Goal: Information Seeking & Learning: Learn about a topic

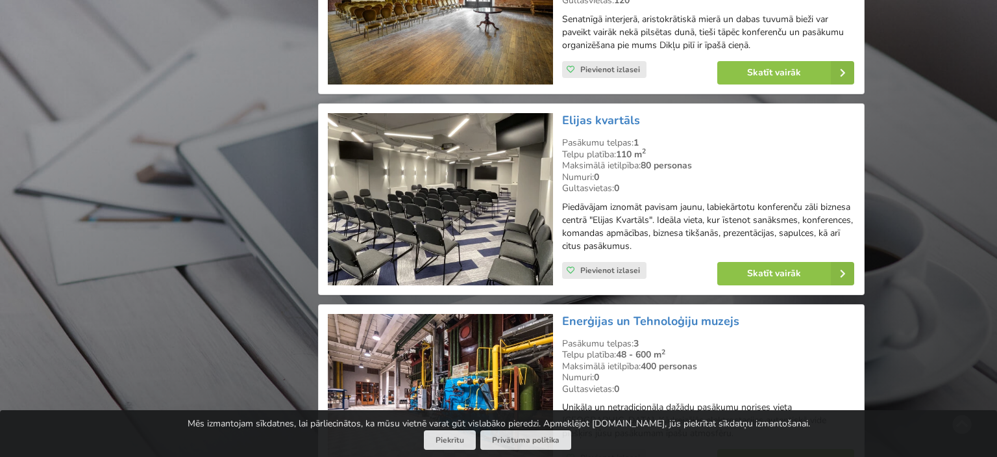
scroll to position [3223, 0]
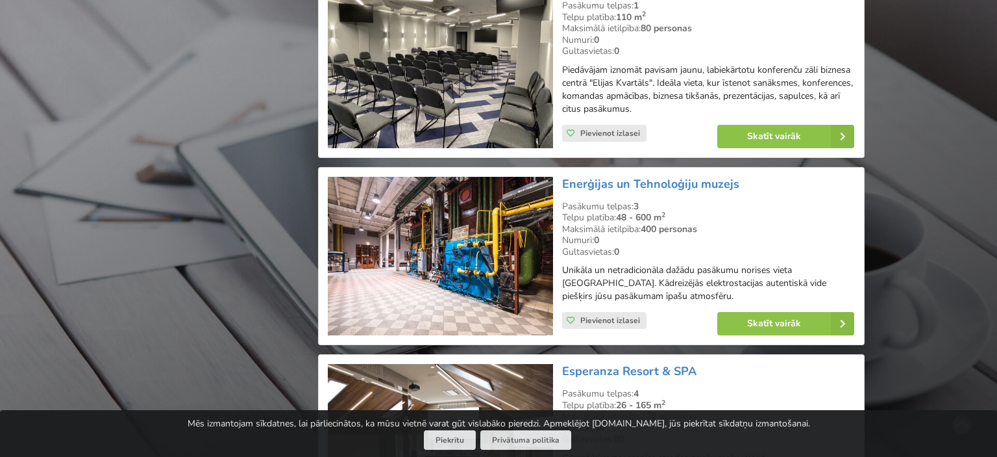
click at [653, 264] on p "Unikāla un netradicionāla dažādu pasākumu norises vieta Viļņā. Kādreizējās elek…" at bounding box center [708, 283] width 292 height 39
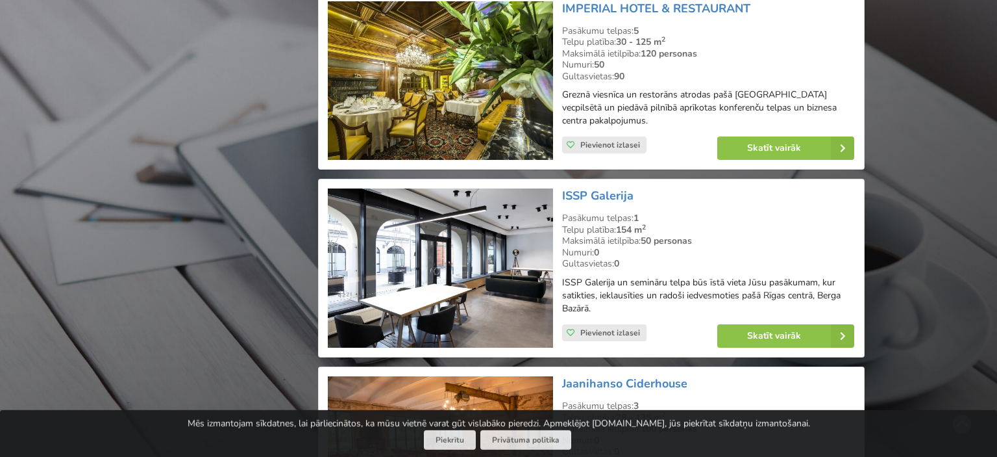
scroll to position [5554, 0]
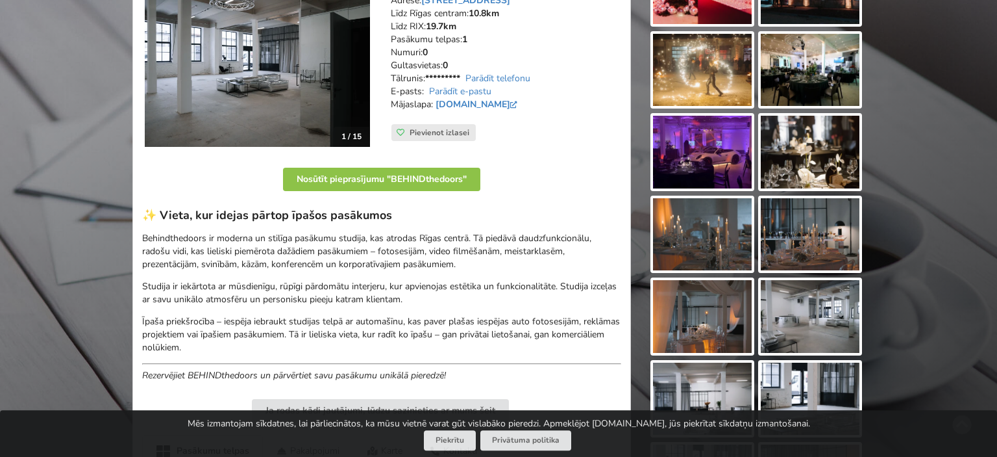
scroll to position [137, 0]
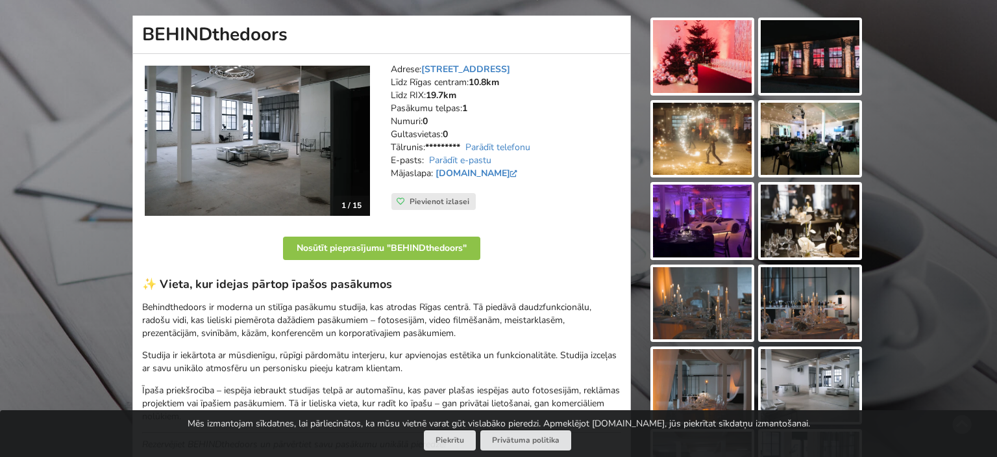
click at [716, 84] on img at bounding box center [702, 56] width 99 height 73
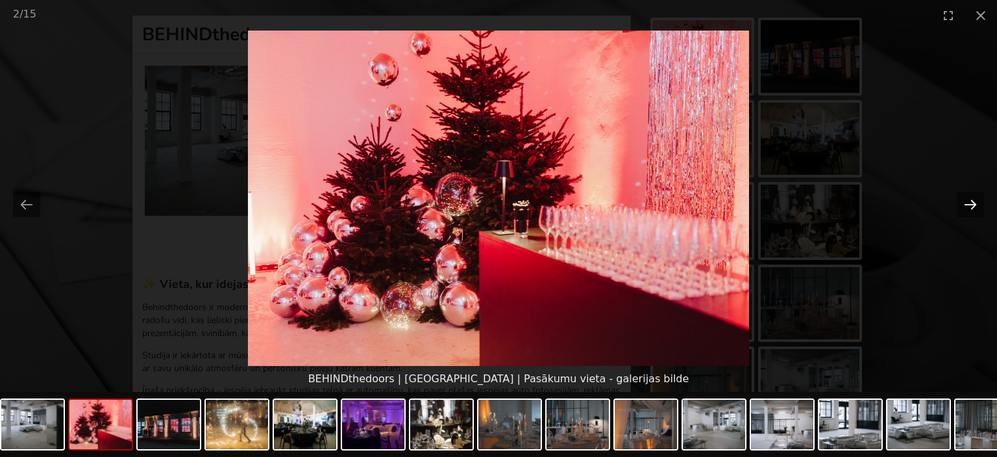
click at [977, 203] on button "Next slide" at bounding box center [970, 204] width 27 height 25
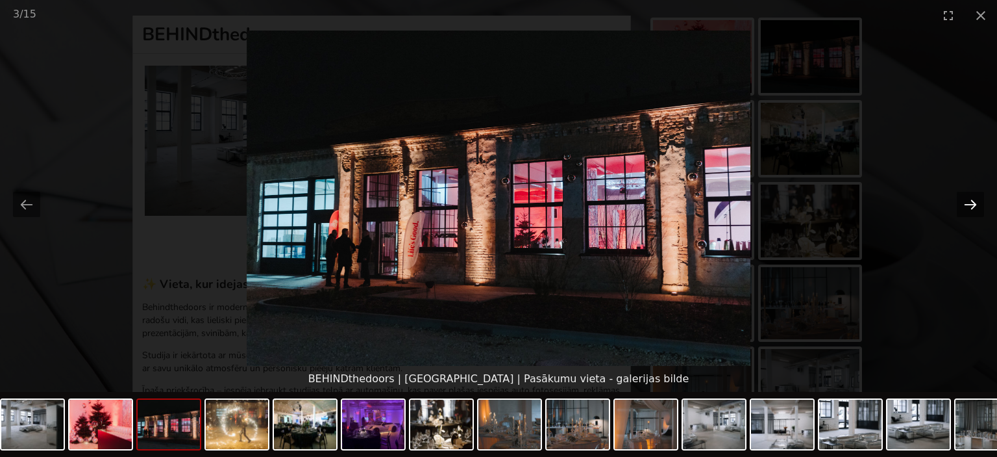
click at [977, 203] on button "Next slide" at bounding box center [970, 204] width 27 height 25
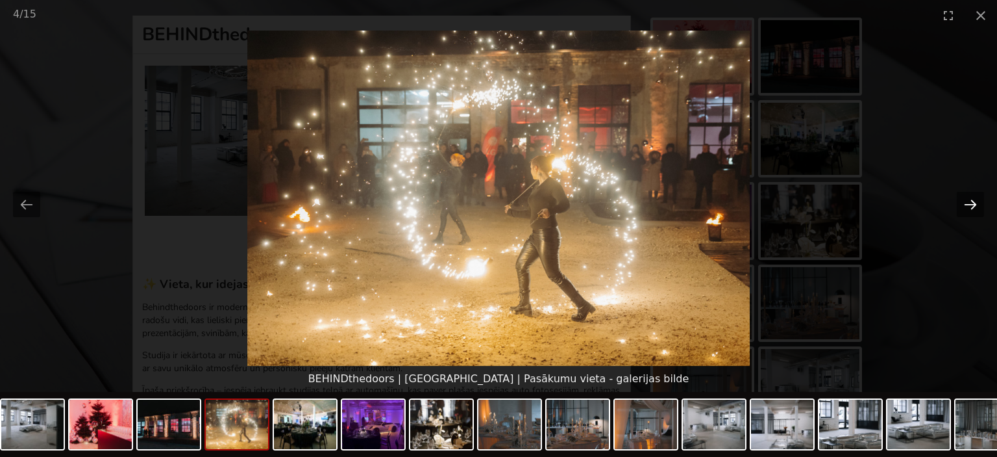
click at [977, 203] on button "Next slide" at bounding box center [970, 204] width 27 height 25
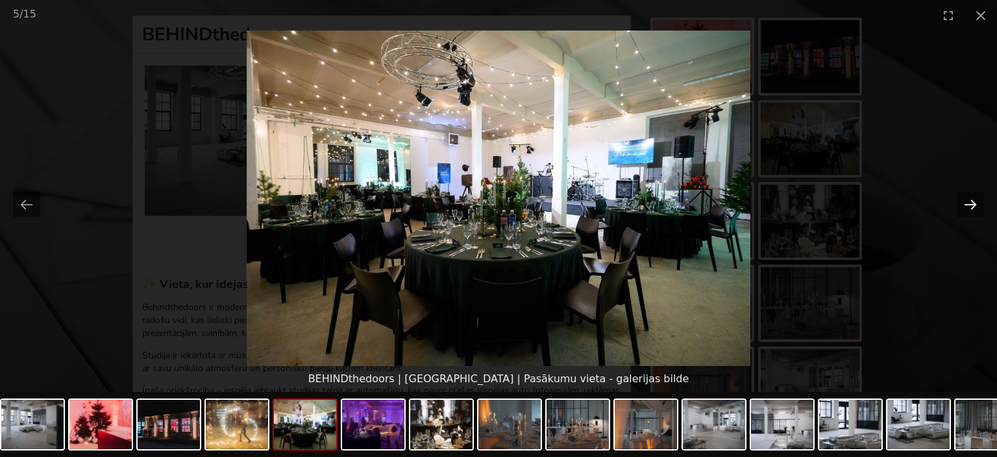
click at [977, 203] on button "Next slide" at bounding box center [970, 204] width 27 height 25
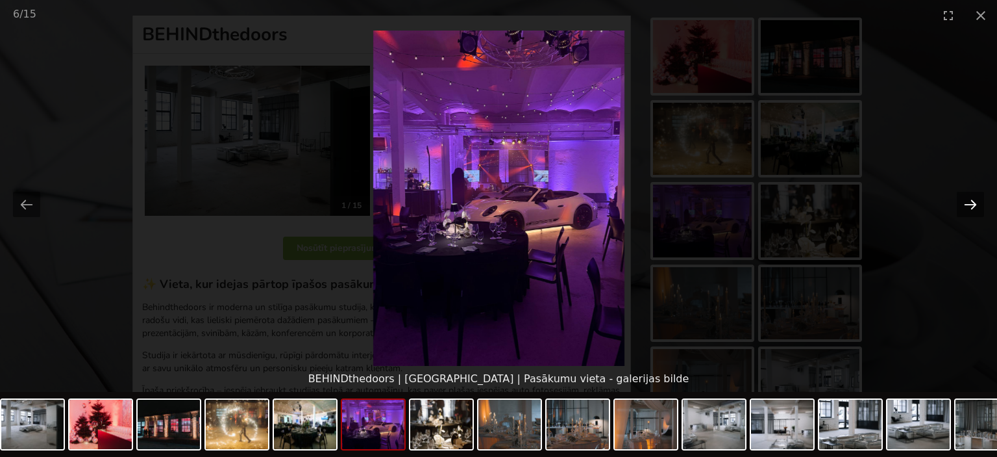
click at [977, 203] on button "Next slide" at bounding box center [970, 204] width 27 height 25
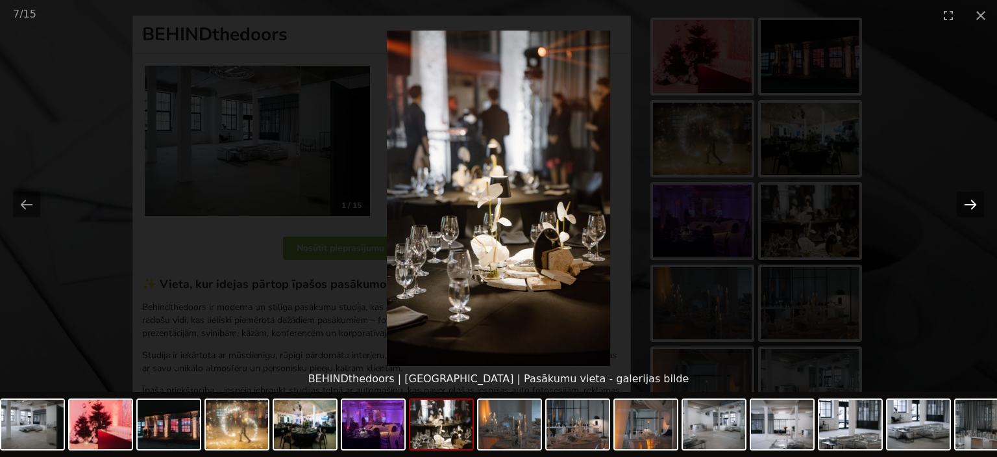
click at [977, 203] on button "Next slide" at bounding box center [970, 204] width 27 height 25
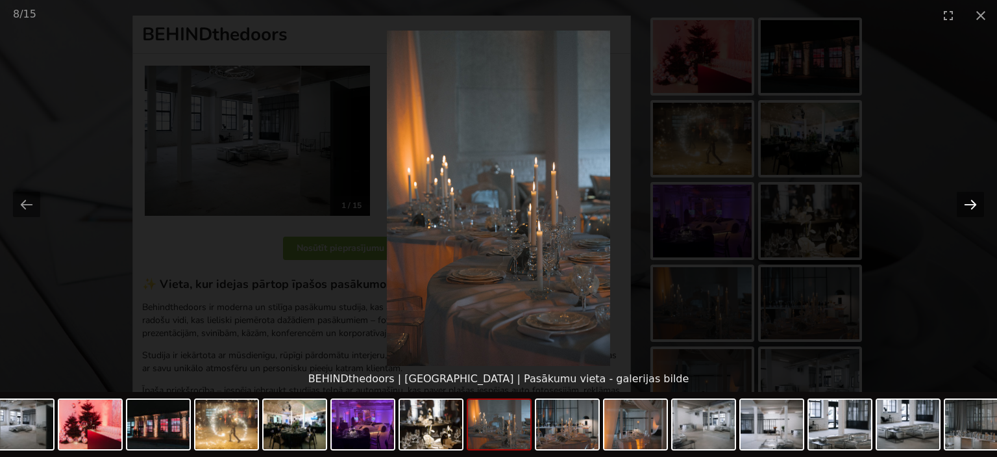
click at [977, 203] on button "Next slide" at bounding box center [970, 204] width 27 height 25
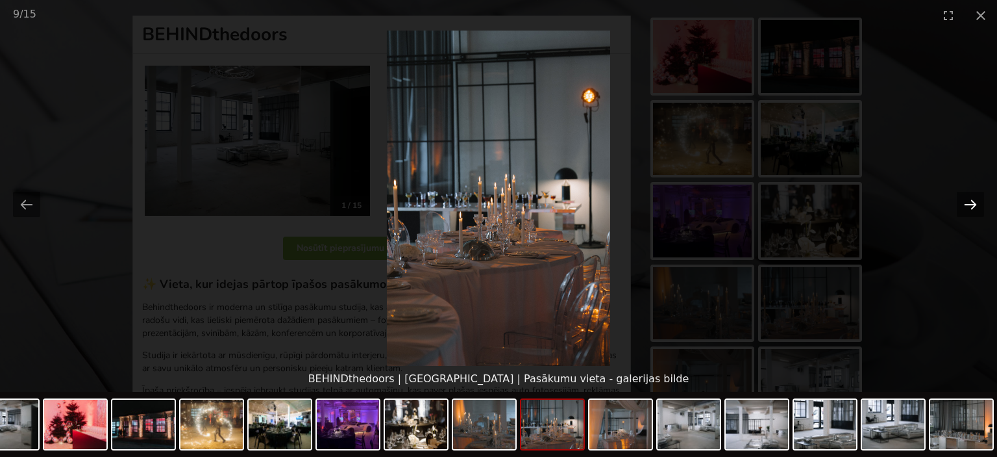
click at [977, 203] on button "Next slide" at bounding box center [970, 204] width 27 height 25
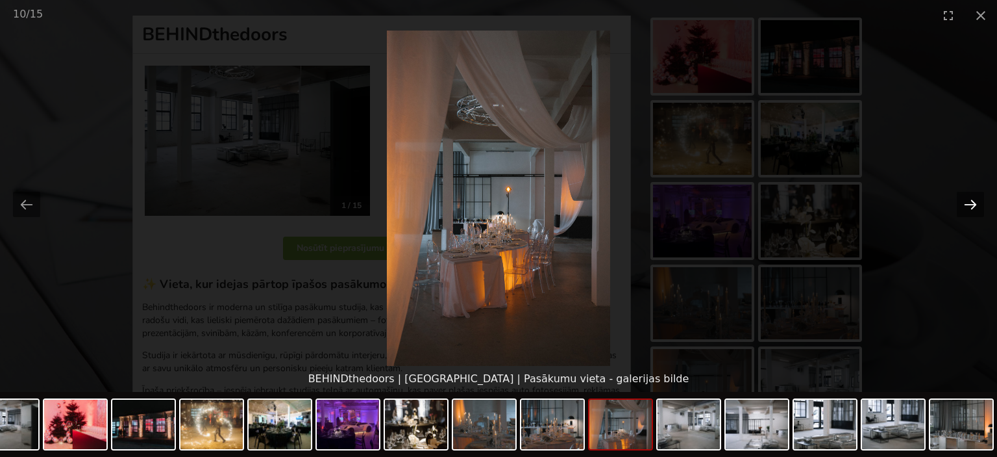
click at [977, 203] on button "Next slide" at bounding box center [970, 204] width 27 height 25
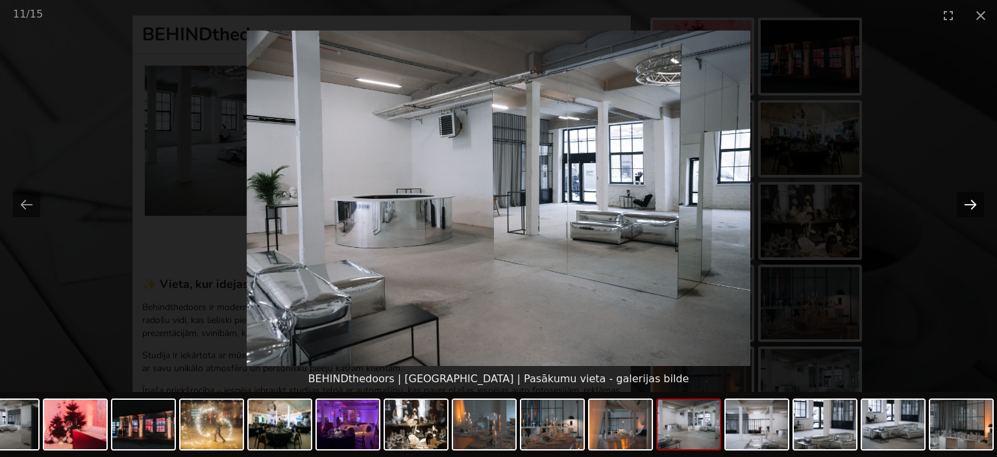
click at [977, 203] on button "Next slide" at bounding box center [970, 204] width 27 height 25
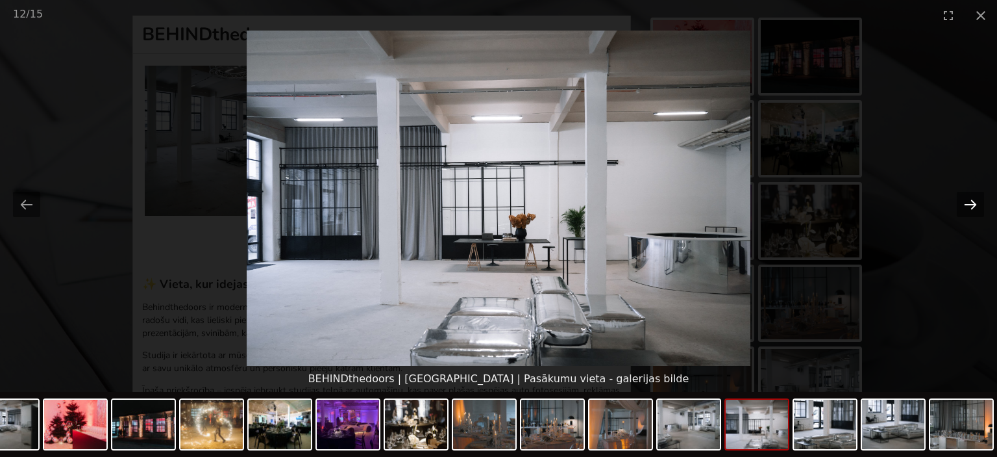
click at [977, 203] on button "Next slide" at bounding box center [970, 204] width 27 height 25
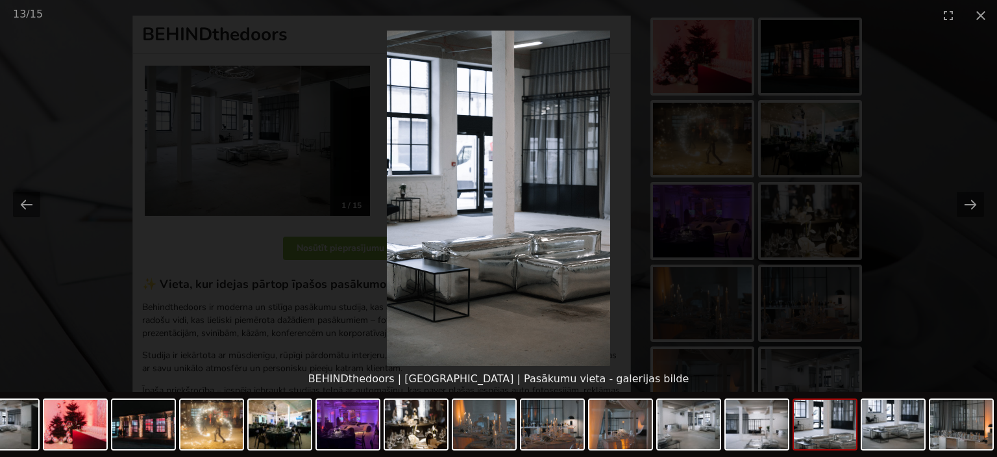
scroll to position [0, 0]
click at [939, 185] on picture at bounding box center [498, 198] width 997 height 335
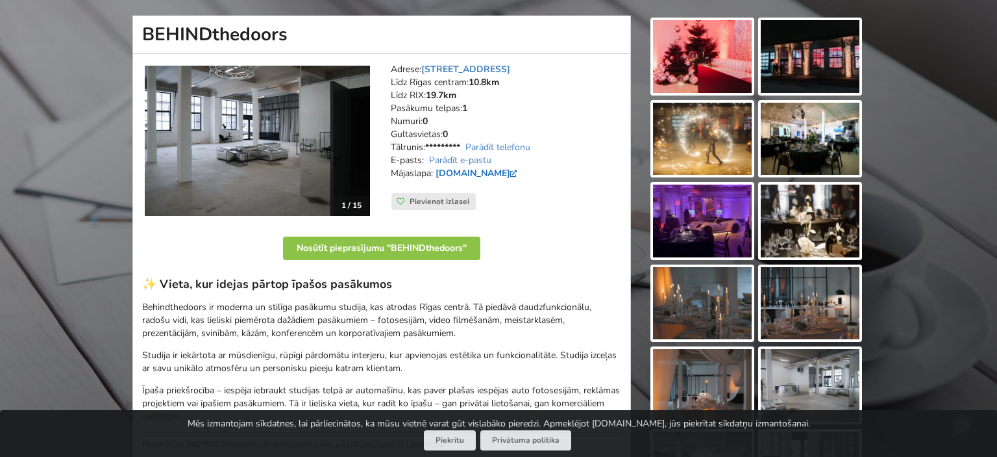
click at [474, 174] on link "www.behindthedoors.lv" at bounding box center [478, 173] width 85 height 12
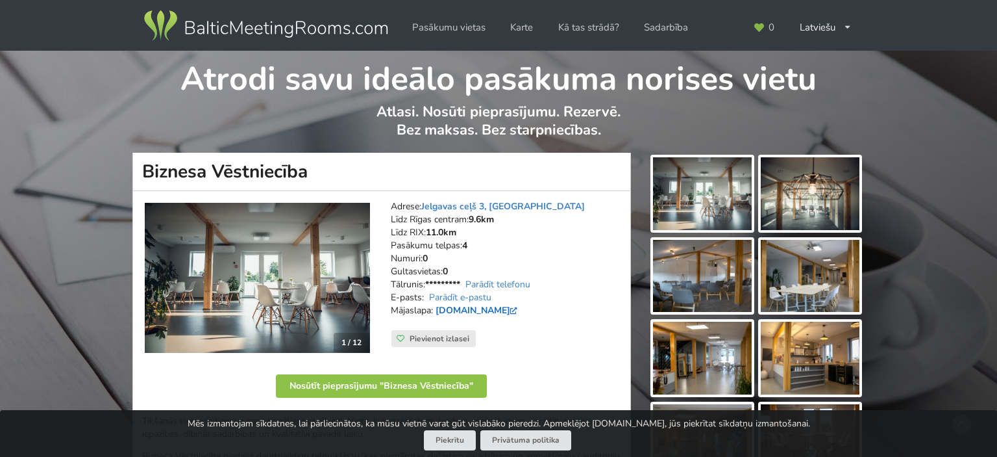
click at [521, 307] on link "[DOMAIN_NAME]" at bounding box center [478, 310] width 85 height 12
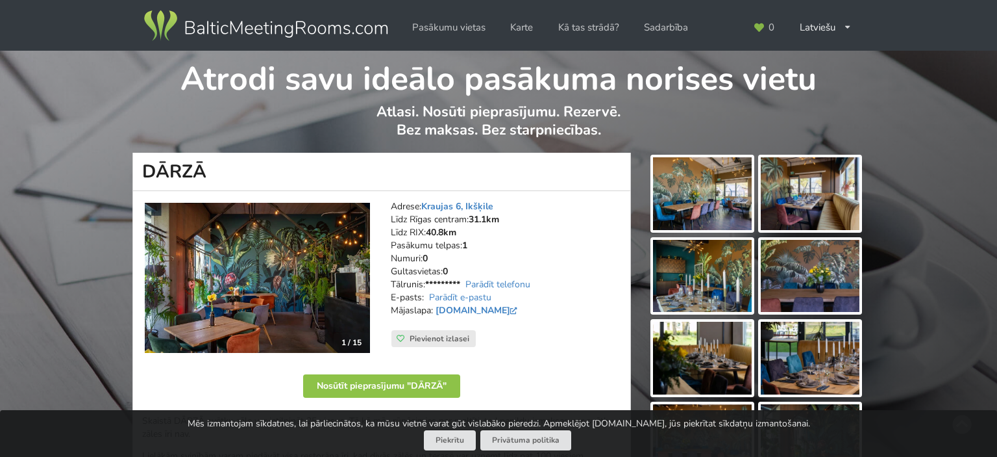
click at [728, 201] on img at bounding box center [702, 193] width 99 height 73
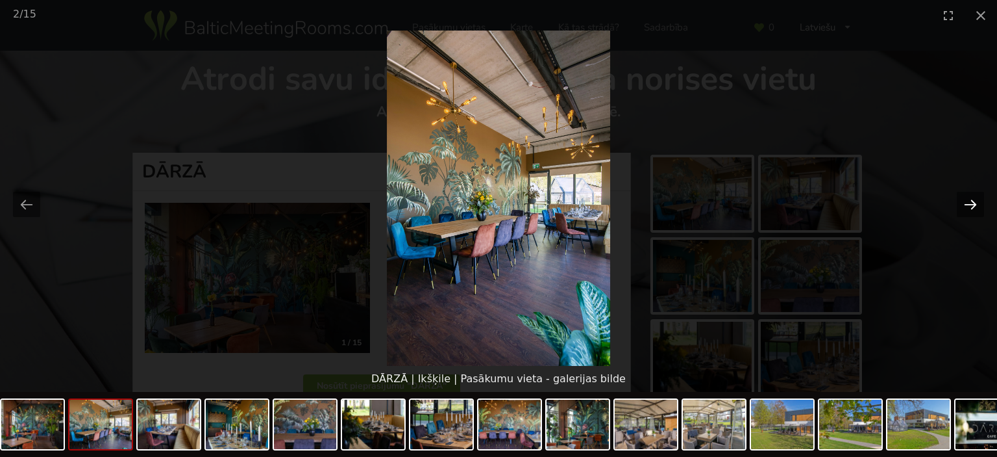
click at [964, 201] on button "Next slide" at bounding box center [970, 204] width 27 height 25
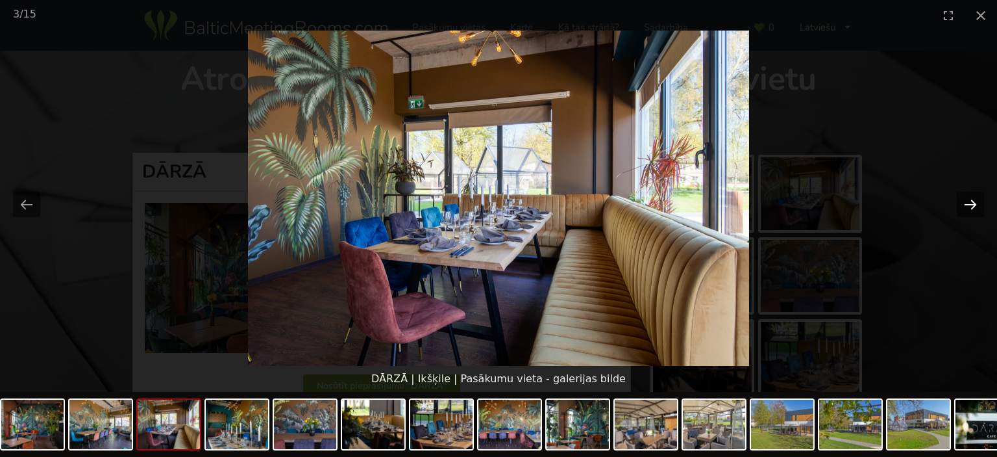
click at [964, 201] on button "Next slide" at bounding box center [970, 204] width 27 height 25
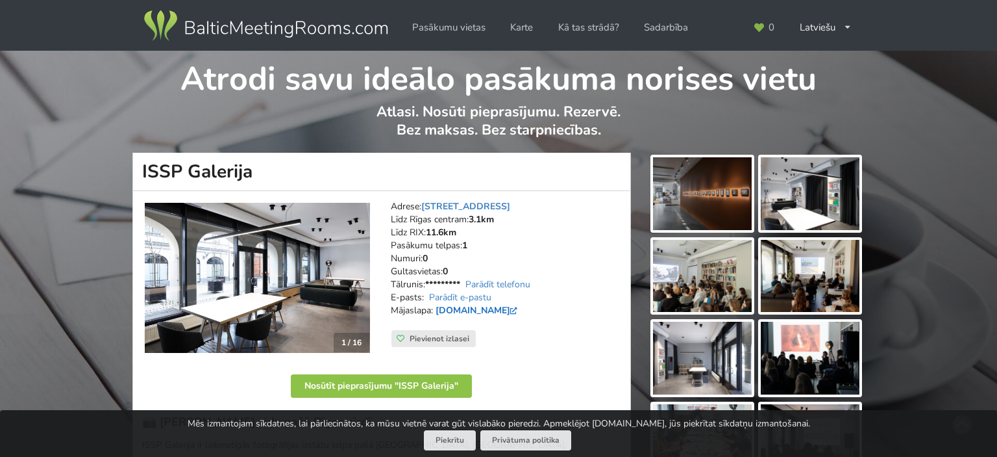
click at [449, 310] on link "[DOMAIN_NAME]" at bounding box center [478, 310] width 85 height 12
